Goal: Task Accomplishment & Management: Use online tool/utility

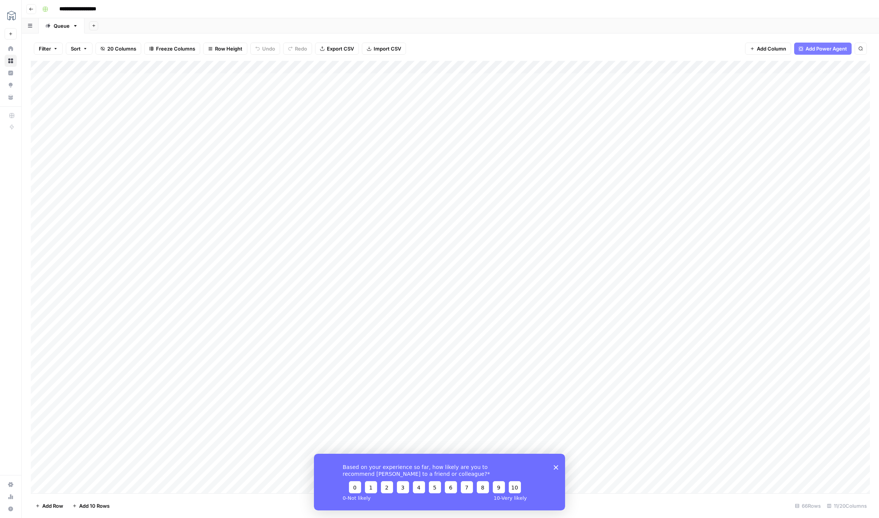
click at [625, 67] on div "Add Column" at bounding box center [450, 277] width 839 height 433
click at [616, 140] on span "Edit Workflow" at bounding box center [632, 142] width 67 height 8
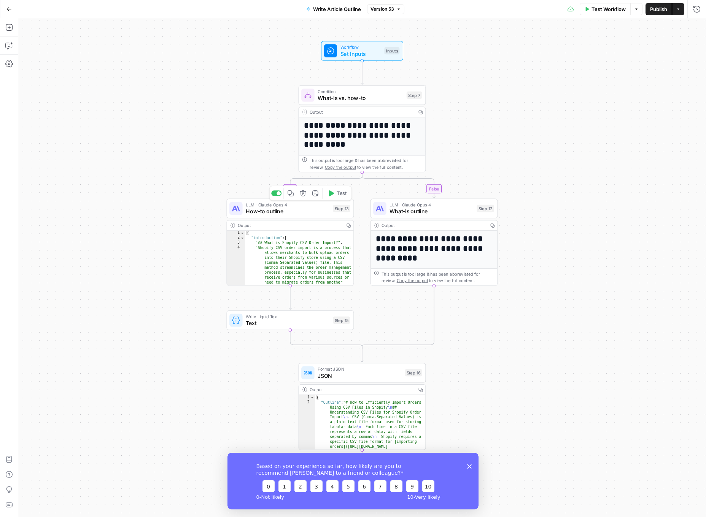
click at [296, 210] on span "How-to outline" at bounding box center [288, 211] width 84 height 8
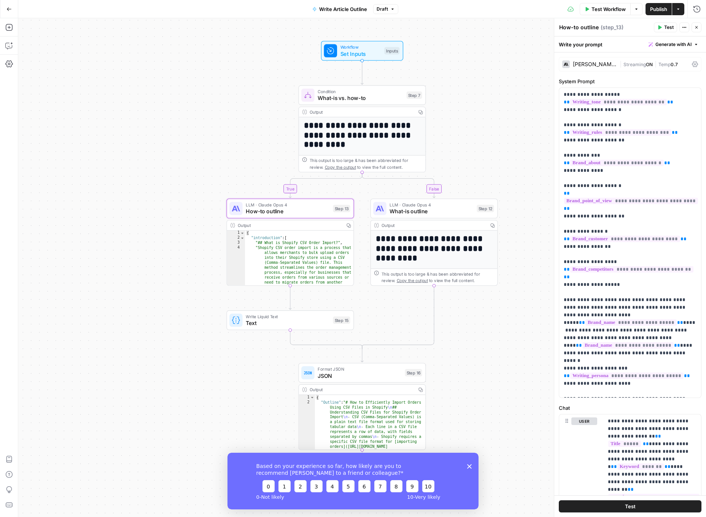
click at [695, 65] on icon at bounding box center [695, 64] width 6 height 6
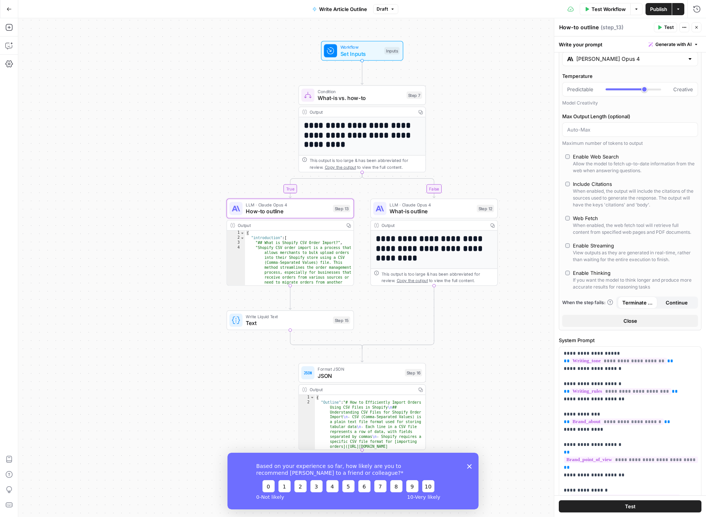
scroll to position [24, 0]
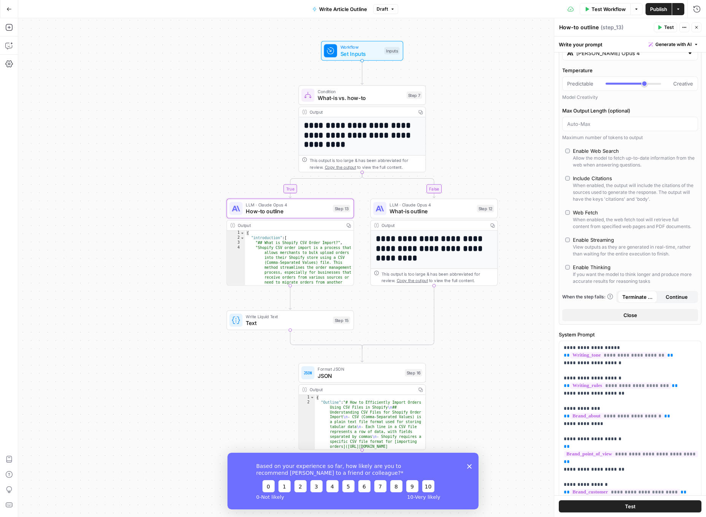
click at [635, 317] on span "Close" at bounding box center [630, 315] width 14 height 8
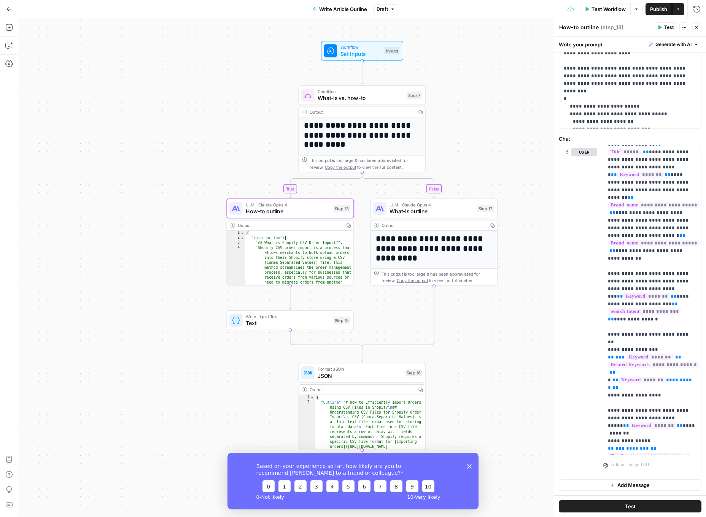
scroll to position [0, 0]
